Goal: Transaction & Acquisition: Download file/media

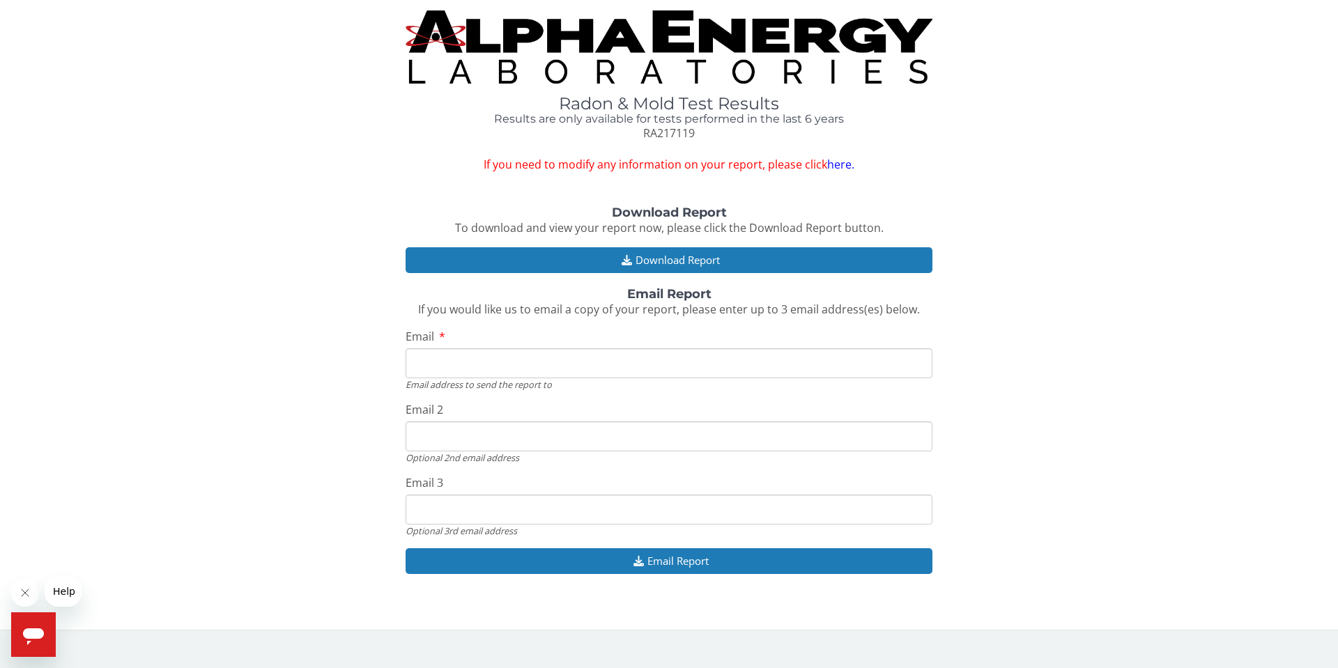
click at [838, 169] on link "here." at bounding box center [840, 164] width 27 height 15
click at [546, 369] on input "Email" at bounding box center [669, 363] width 527 height 30
click at [262, 229] on div "Download Report To download and view your report now, please click the Download…" at bounding box center [668, 397] width 1317 height 383
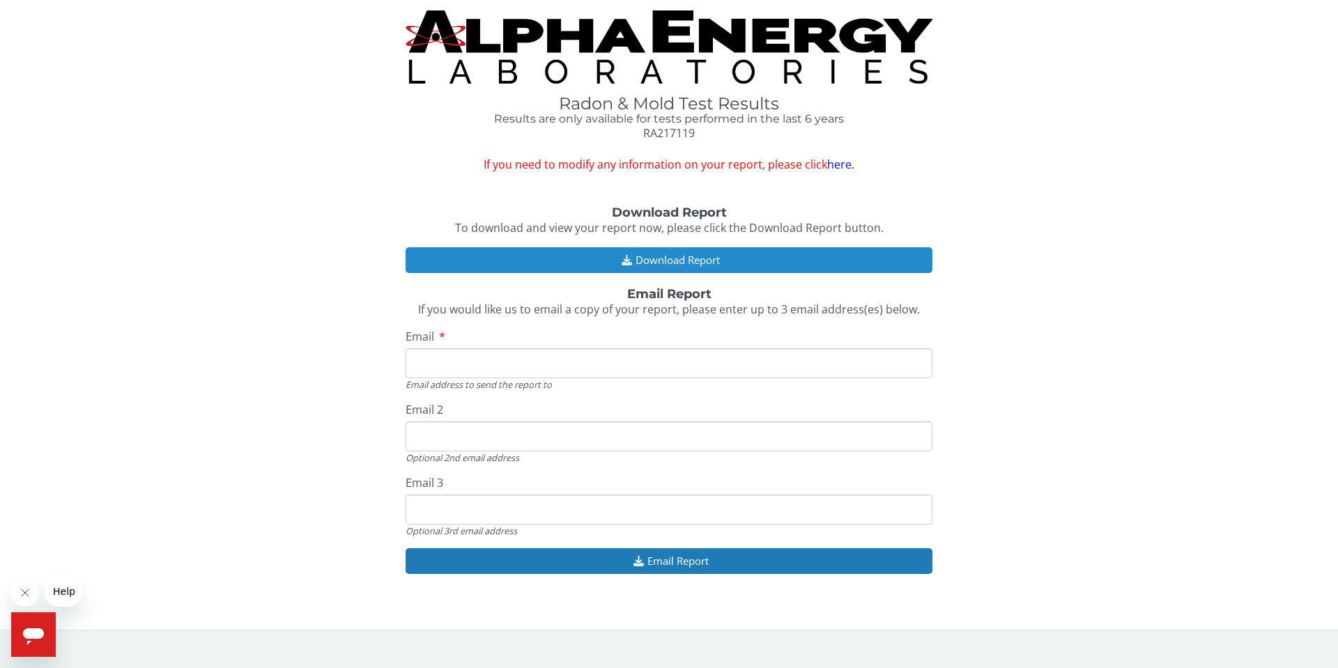
click at [668, 263] on button "Download Report" at bounding box center [669, 260] width 527 height 26
